Goal: Find specific page/section: Find specific page/section

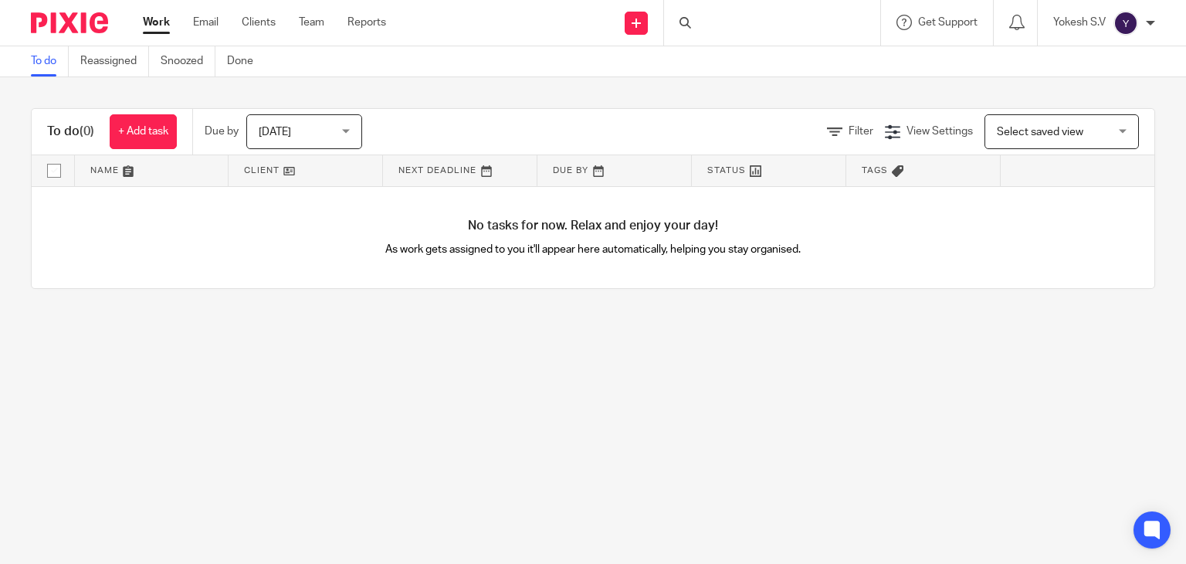
click at [710, 30] on div at bounding box center [772, 23] width 216 height 46
click at [706, 24] on input "Search" at bounding box center [764, 26] width 139 height 14
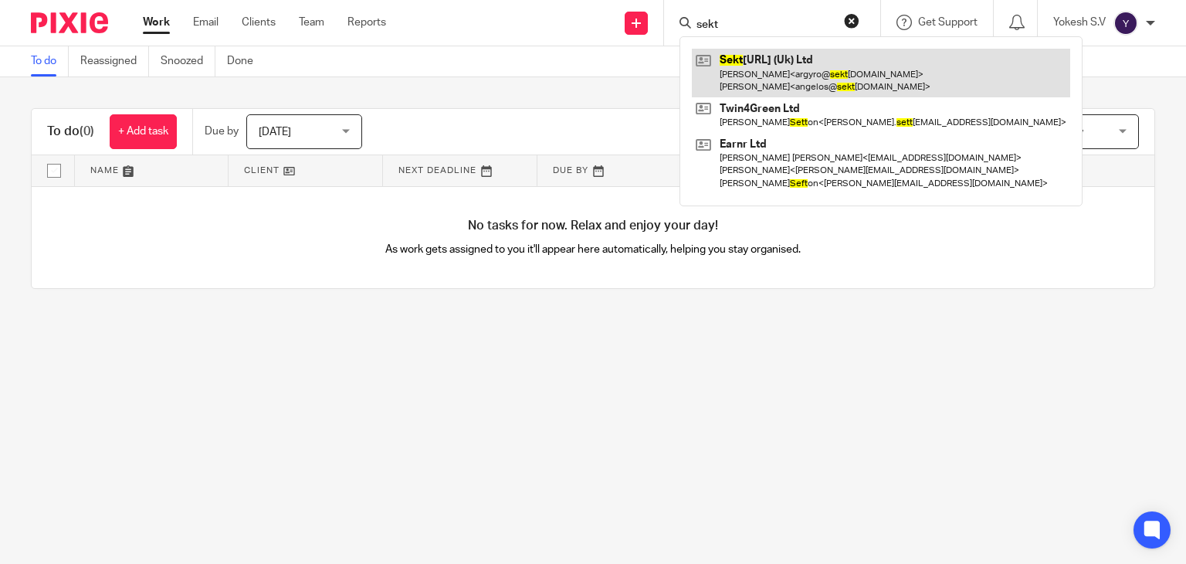
type input "sekt"
click at [795, 66] on link at bounding box center [881, 73] width 378 height 48
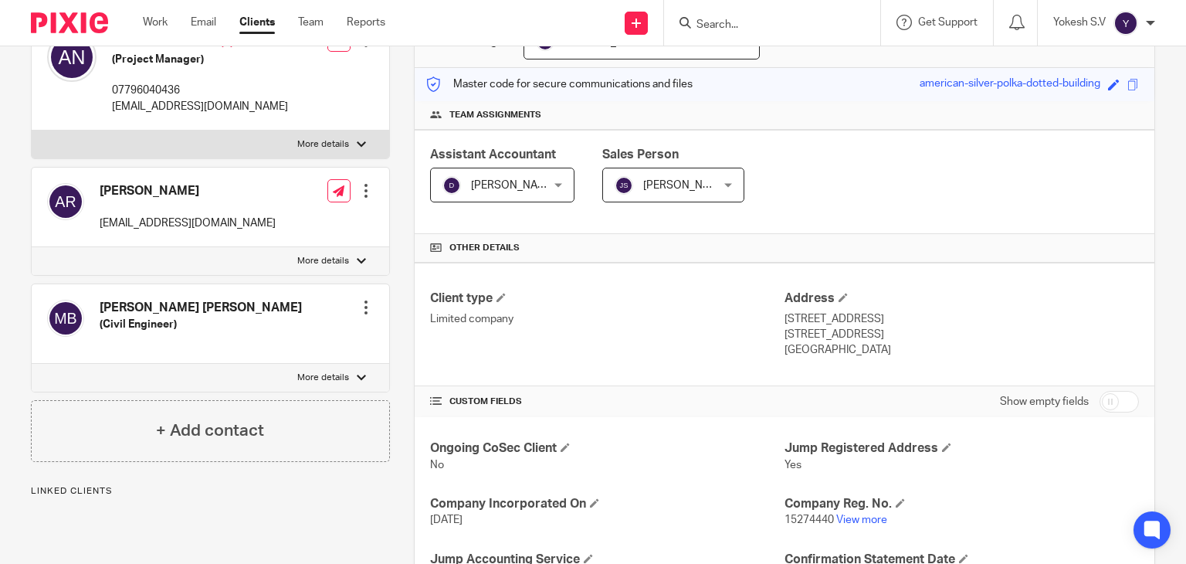
scroll to position [308, 0]
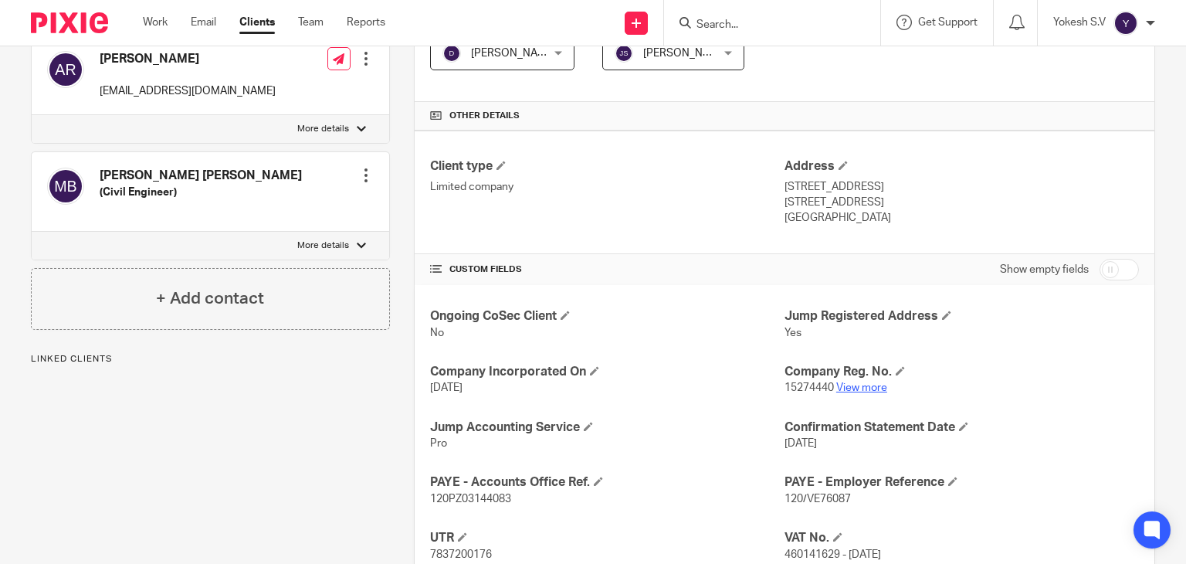
click at [862, 384] on link "View more" at bounding box center [861, 387] width 51 height 11
